Goal: Transaction & Acquisition: Subscribe to service/newsletter

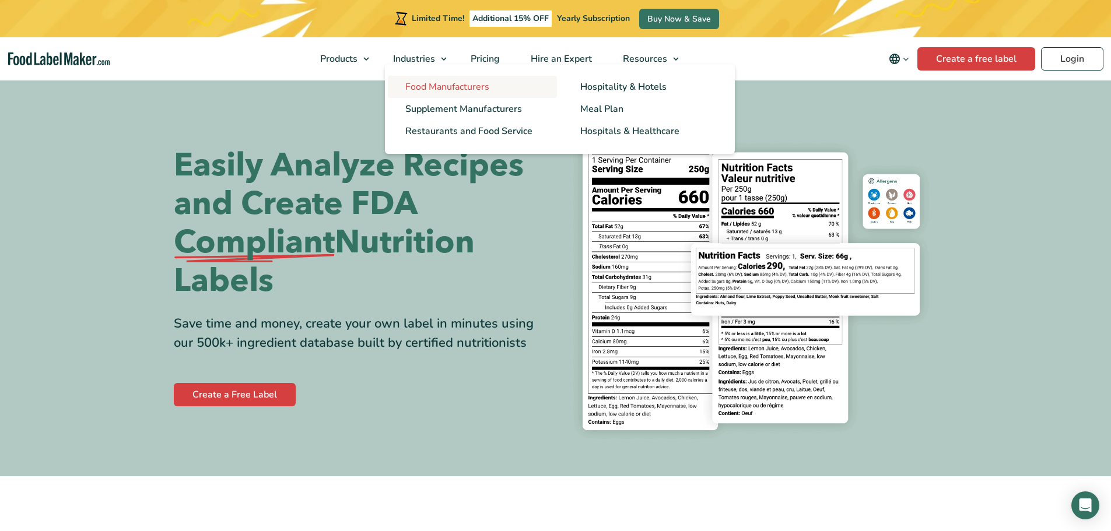
click at [429, 82] on span "Food Manufacturers" at bounding box center [447, 86] width 84 height 13
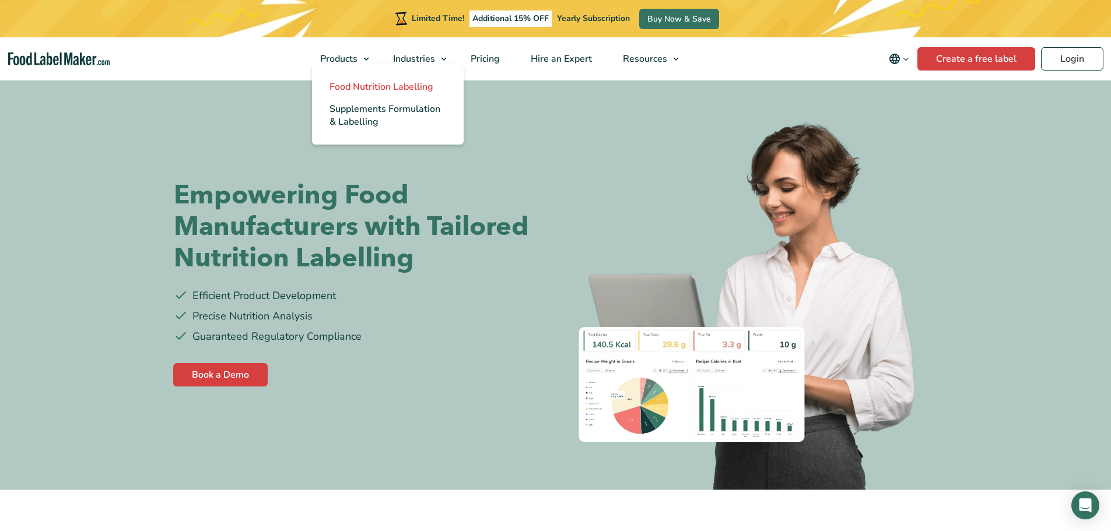
click at [373, 90] on span "Food Nutrition Labelling" at bounding box center [382, 86] width 104 height 13
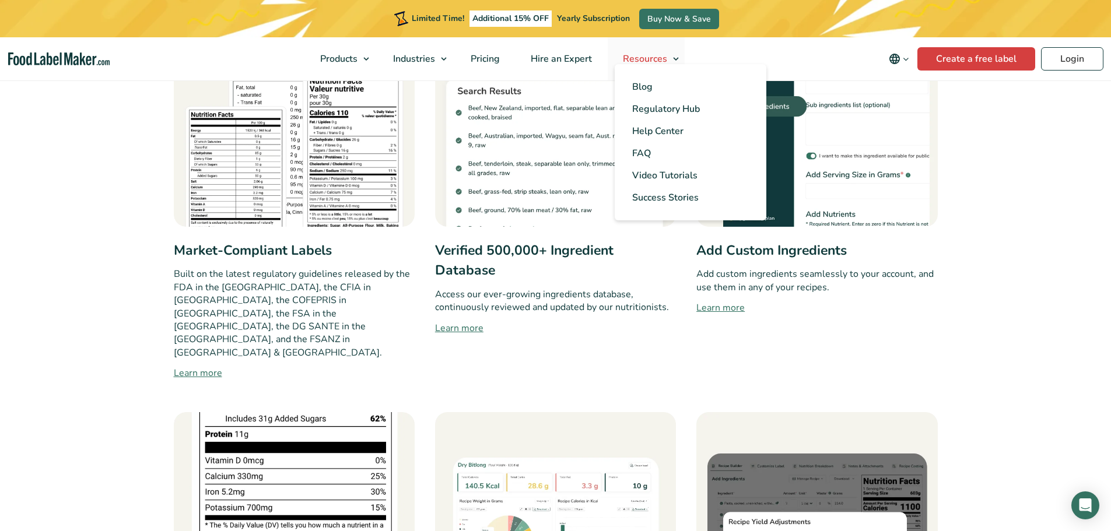
scroll to position [642, 0]
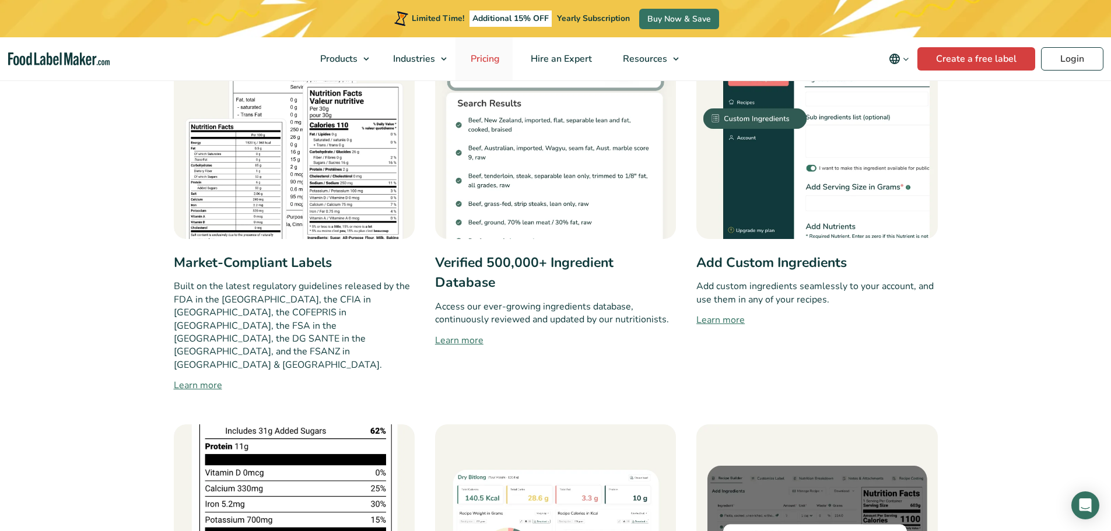
click at [483, 59] on span "Pricing" at bounding box center [484, 58] width 34 height 13
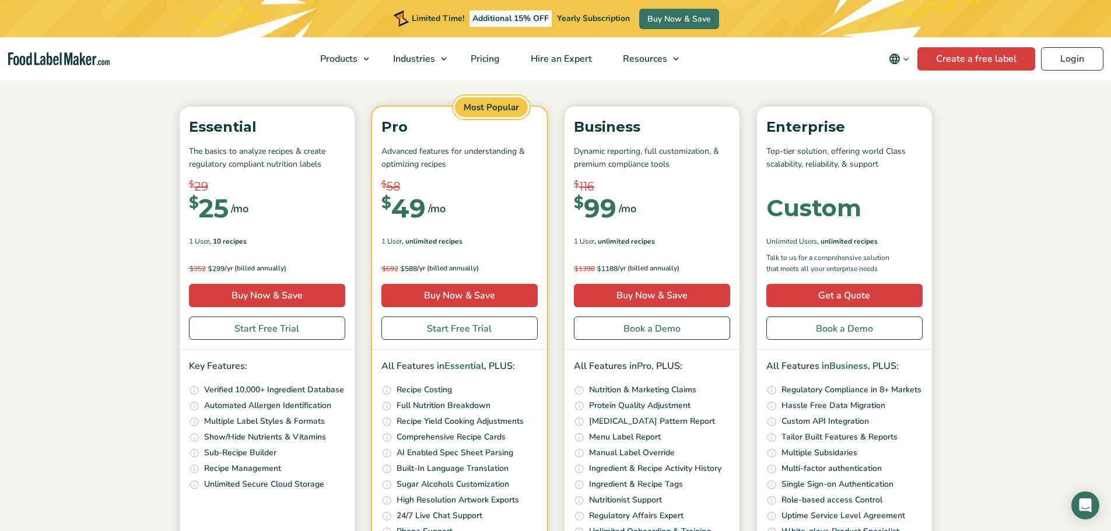
scroll to position [117, 0]
